Goal: Check status: Check status

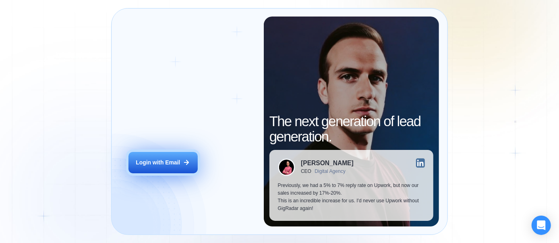
click at [169, 169] on button "Login with Email" at bounding box center [162, 163] width 69 height 22
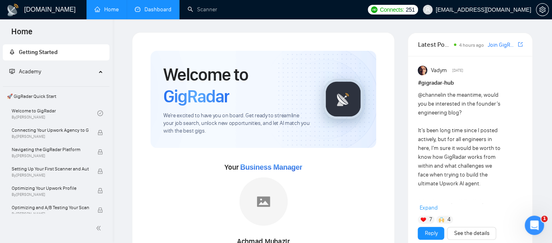
click at [157, 8] on link "Dashboard" at bounding box center [153, 9] width 37 height 7
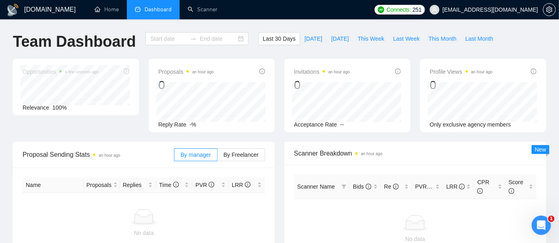
type input "[DATE]"
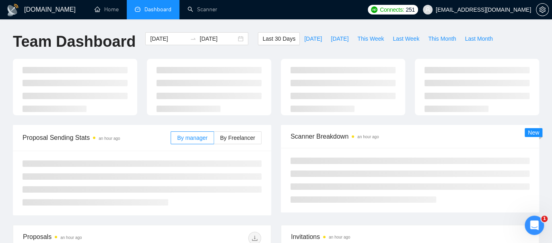
scroll to position [89, 0]
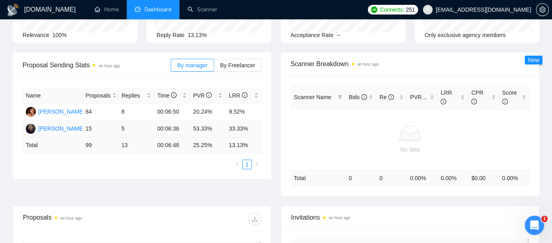
click at [237, 128] on td "33.33%" at bounding box center [244, 128] width 36 height 17
click at [56, 111] on div "[PERSON_NAME]" at bounding box center [61, 111] width 46 height 9
